Goal: Transaction & Acquisition: Register for event/course

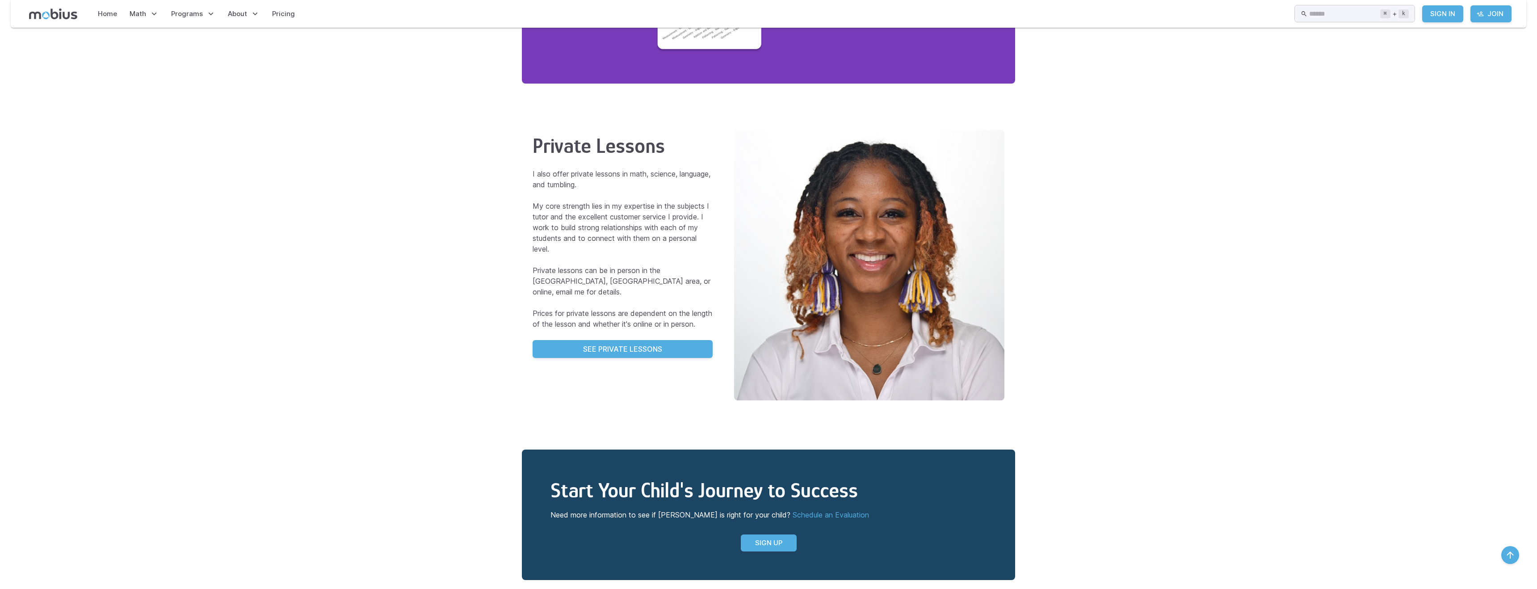
scroll to position [1854, 0]
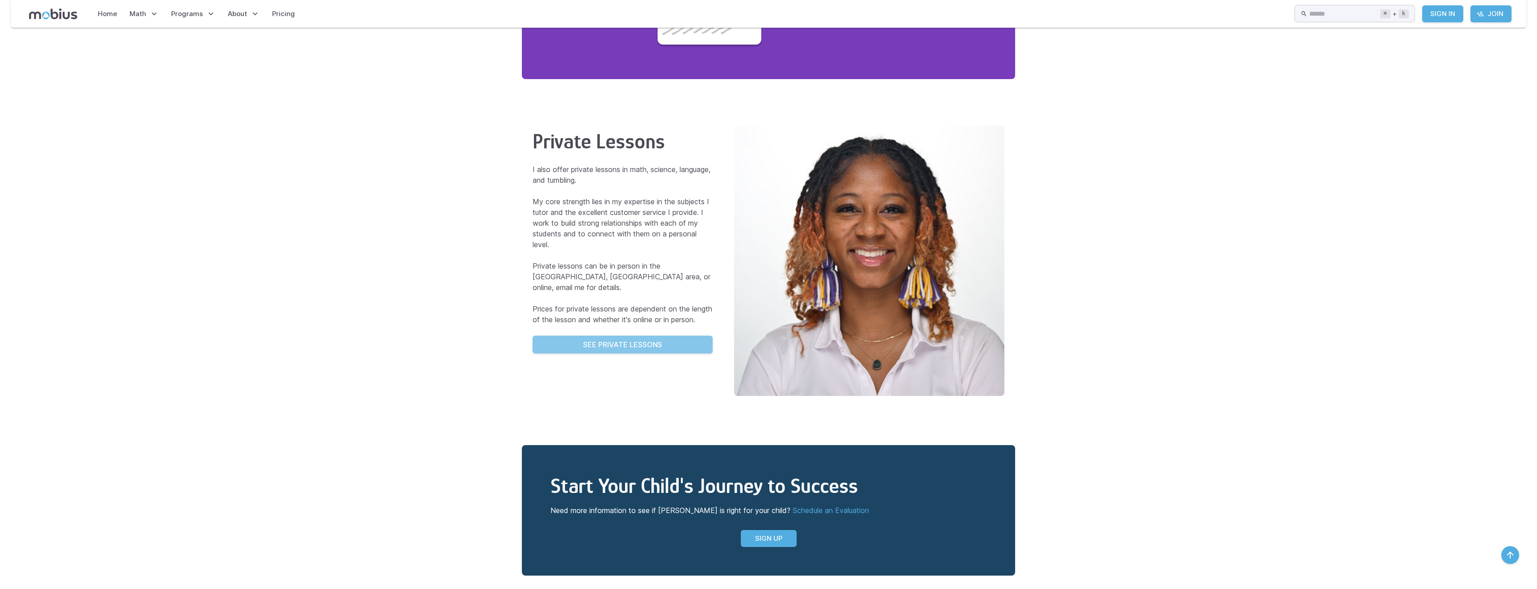
click at [645, 339] on p "See Private Lessons" at bounding box center [622, 344] width 79 height 11
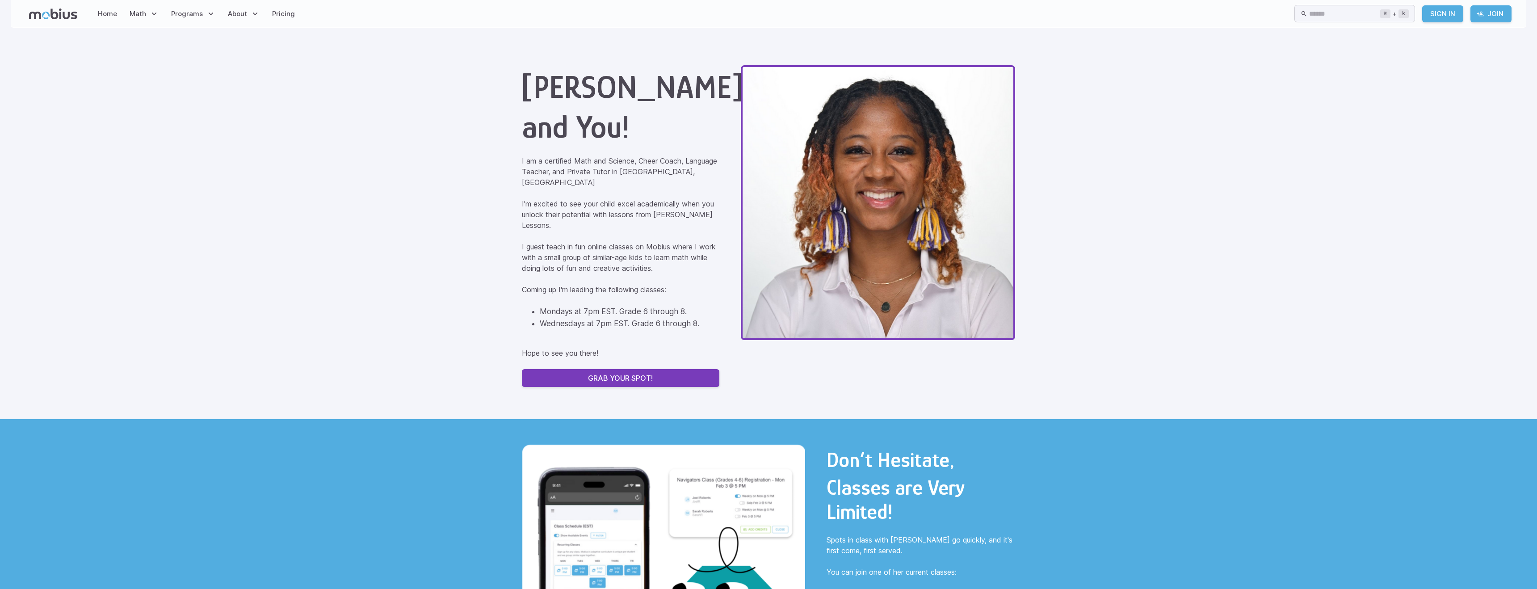
click at [637, 373] on p "Grab Your Spot!" at bounding box center [620, 378] width 65 height 11
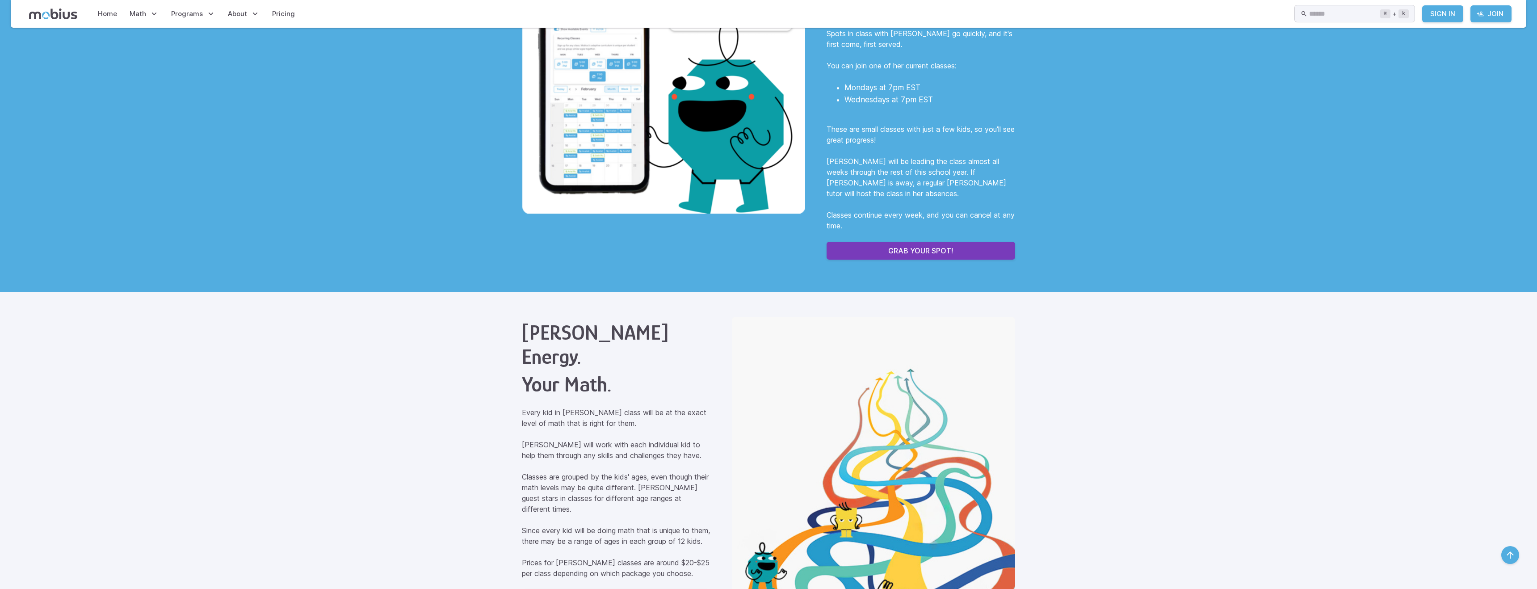
scroll to position [507, 0]
